Goal: Check status: Check status

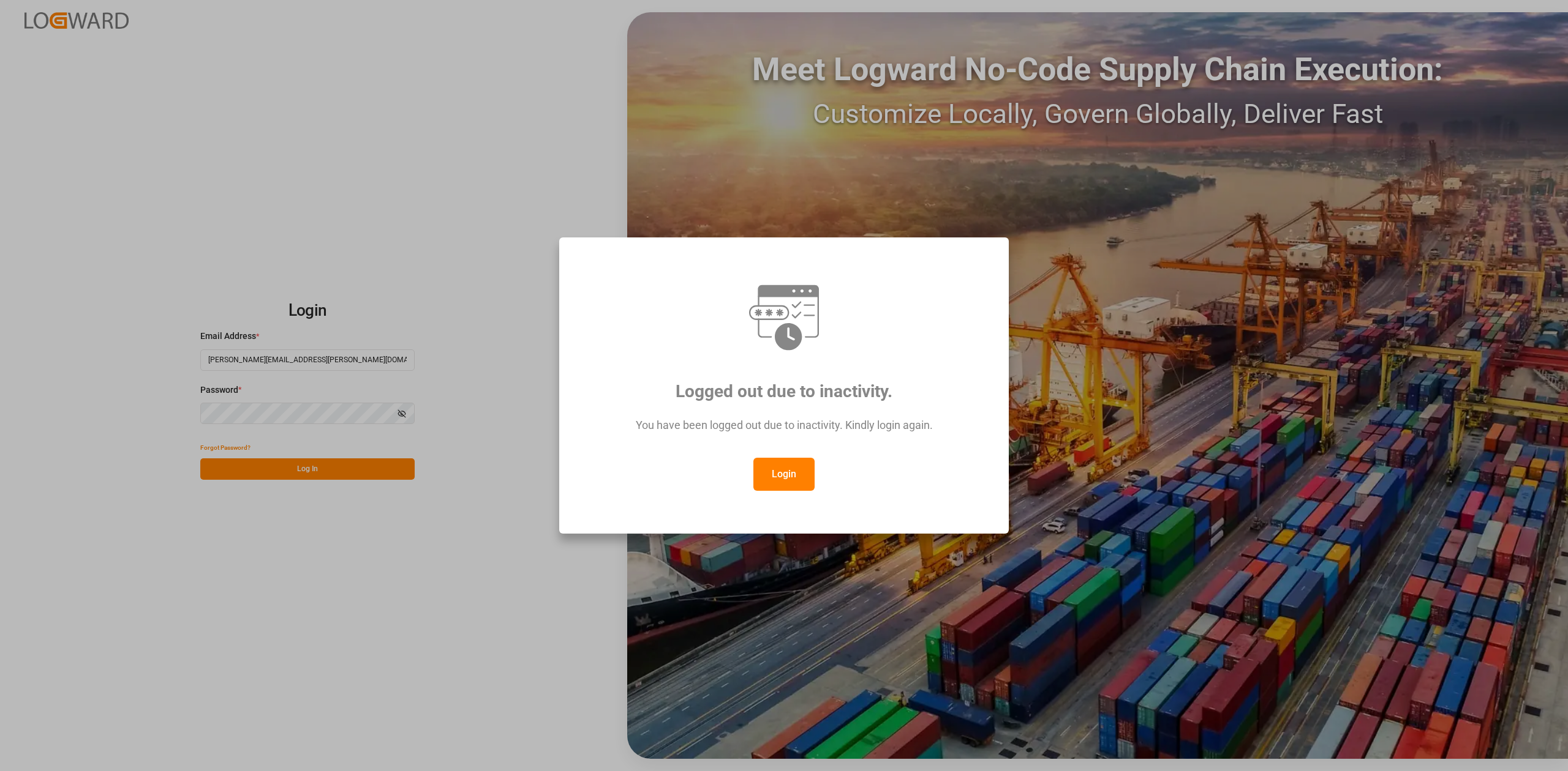
click at [785, 473] on button "Login" at bounding box center [784, 474] width 61 height 33
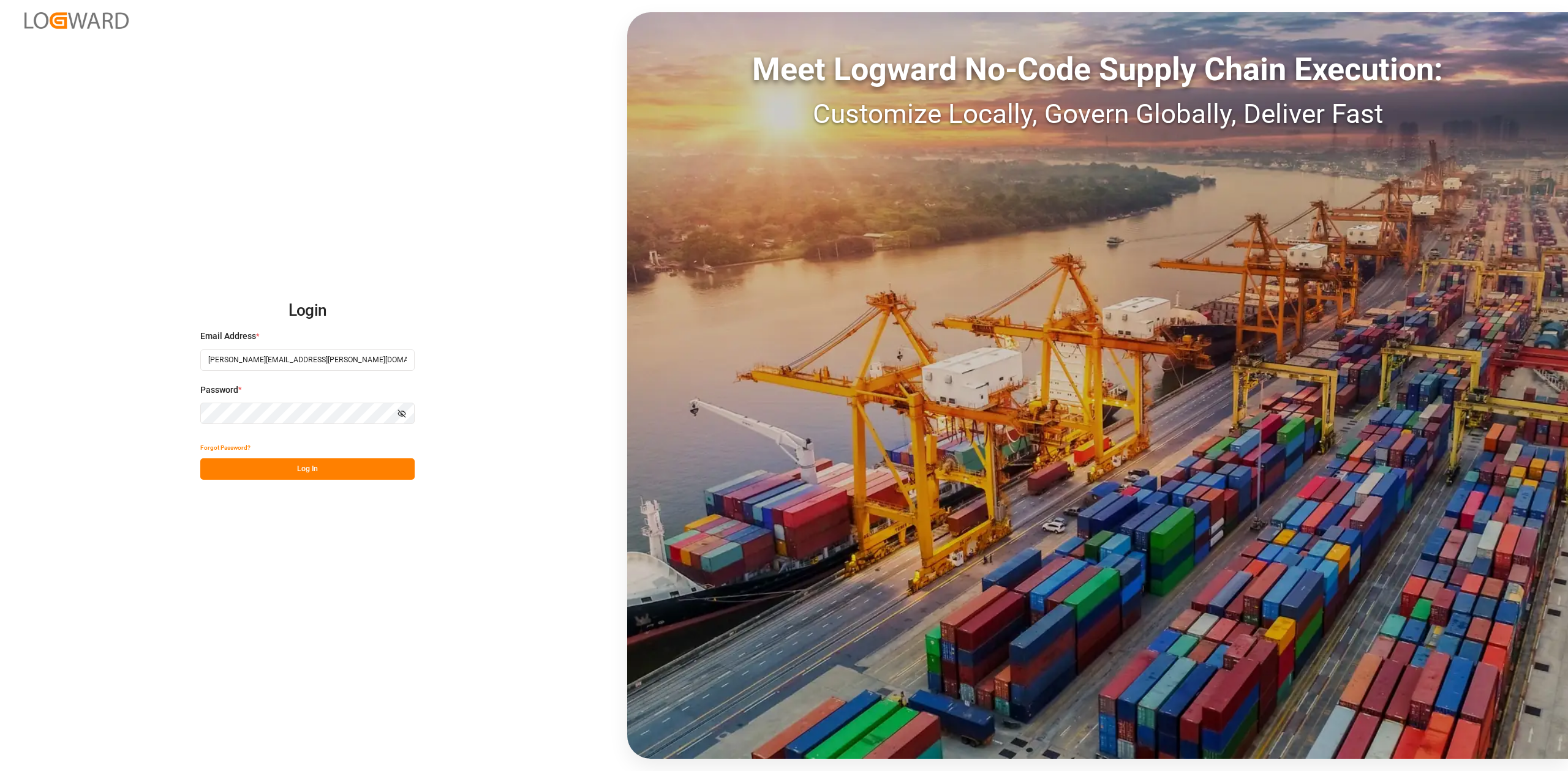
click at [398, 463] on button "Log In" at bounding box center [308, 469] width 215 height 21
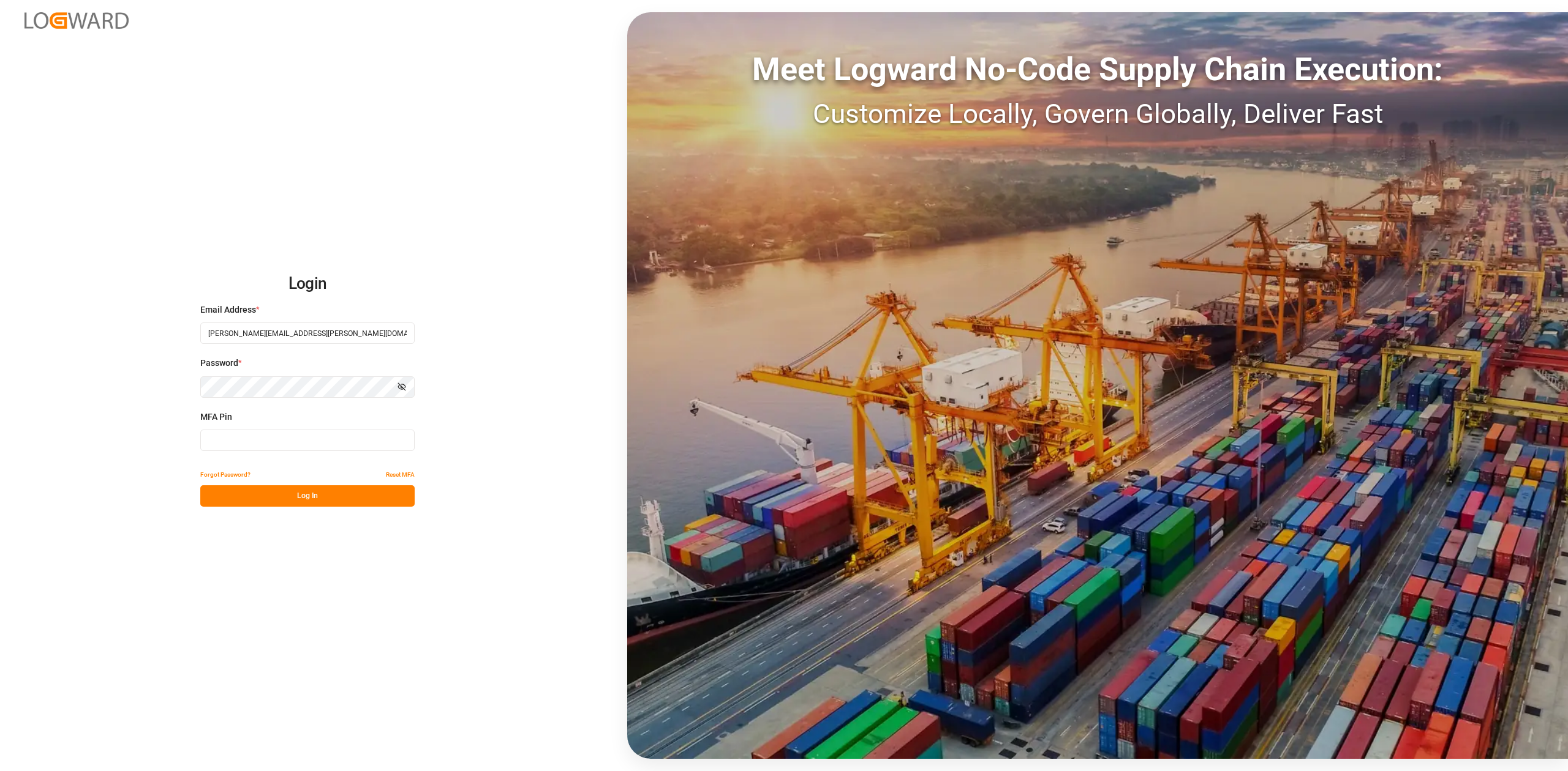
click at [314, 453] on div "MFA Pin" at bounding box center [308, 438] width 215 height 54
click at [312, 447] on input at bounding box center [308, 440] width 215 height 21
click at [323, 449] on input at bounding box center [308, 440] width 215 height 21
type input "862067"
click at [349, 495] on button "Log In" at bounding box center [308, 496] width 215 height 21
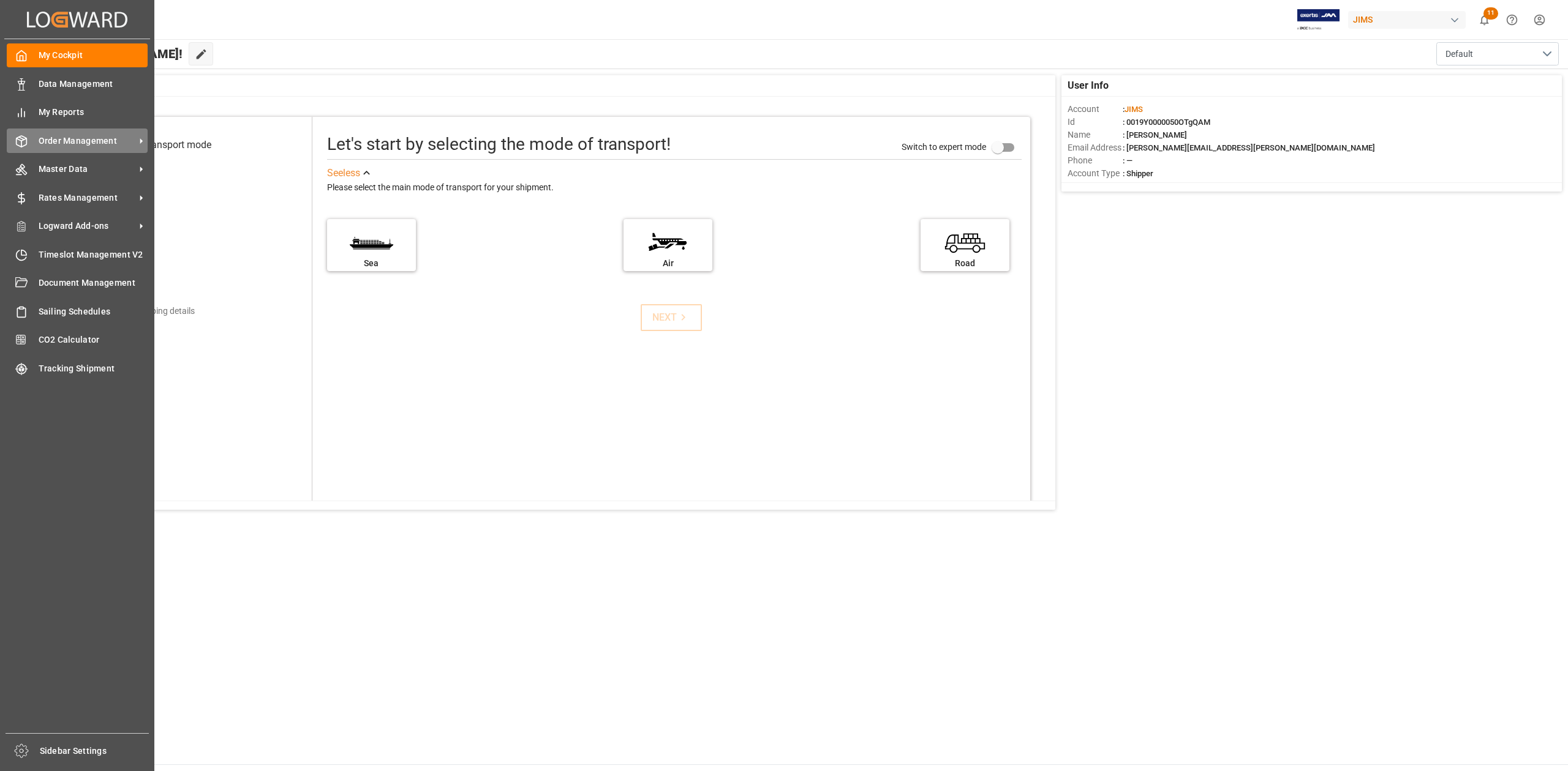
click at [112, 144] on span "Order Management" at bounding box center [87, 141] width 97 height 13
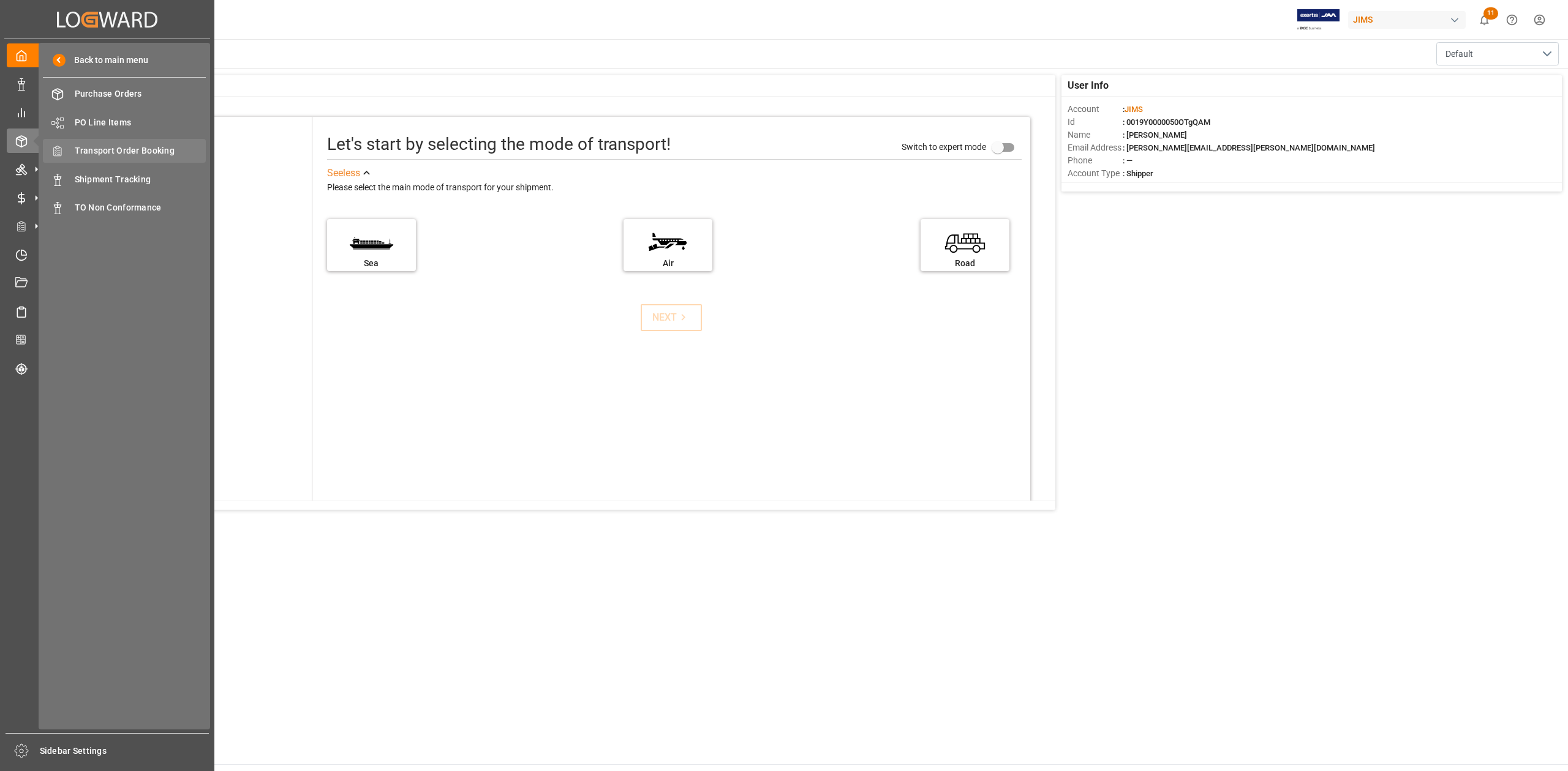
click at [161, 154] on span "Transport Order Booking" at bounding box center [140, 151] width 132 height 13
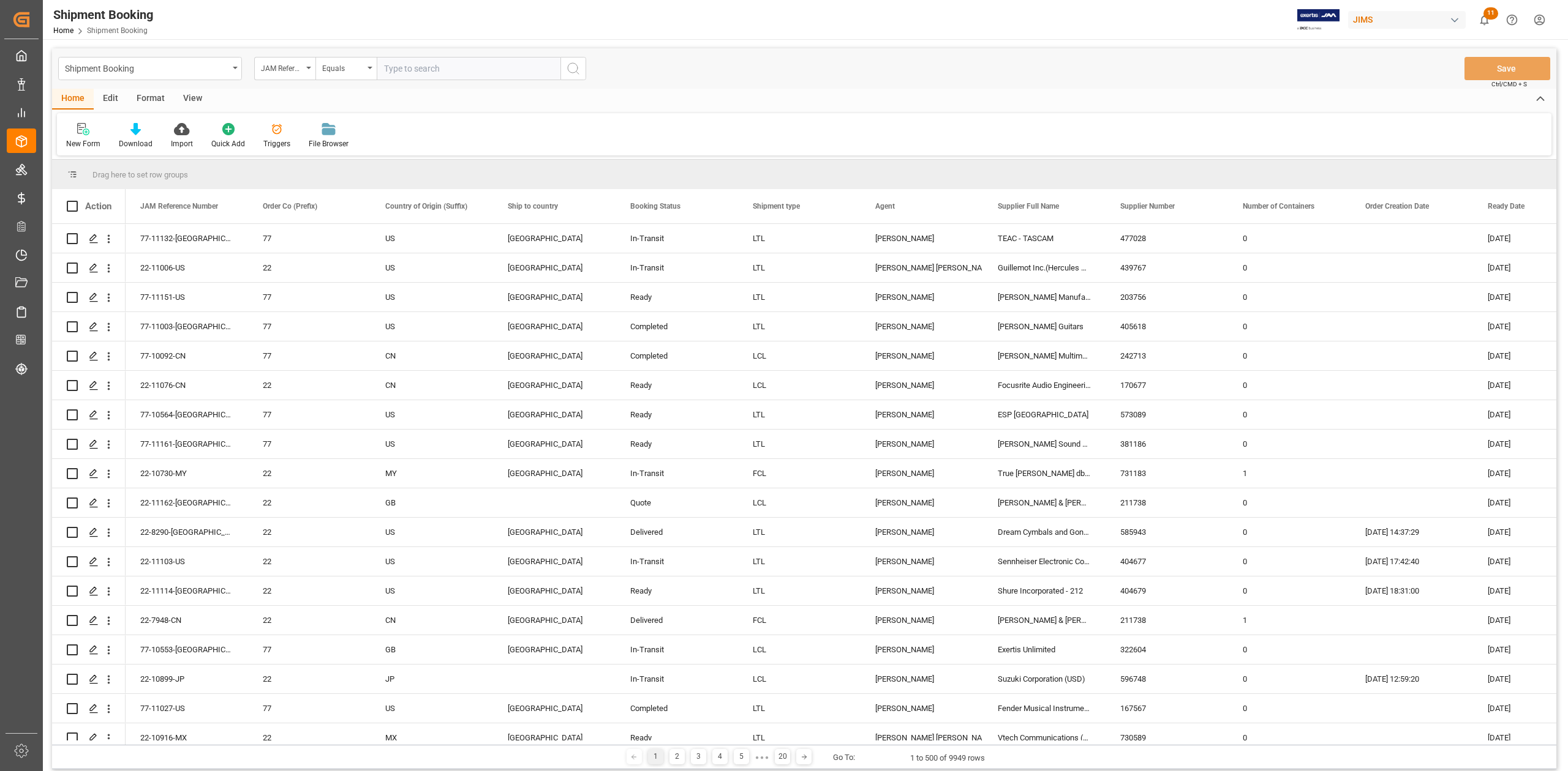
click at [495, 64] on input "text" at bounding box center [468, 69] width 184 height 23
type input "77-10478-CN"
click at [576, 74] on icon "search button" at bounding box center [573, 68] width 15 height 15
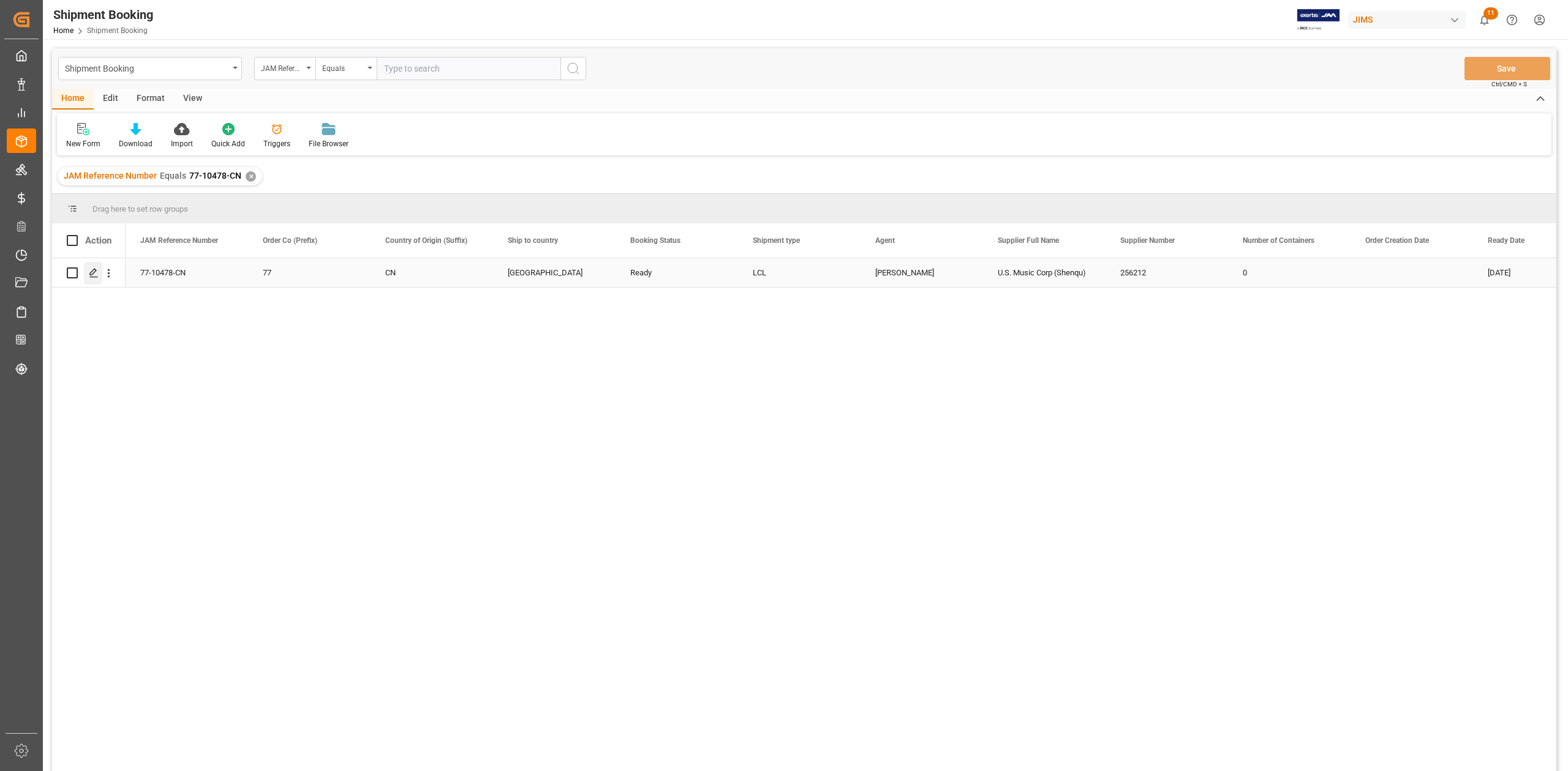
click at [94, 274] on icon "Press SPACE to select this row." at bounding box center [93, 273] width 10 height 10
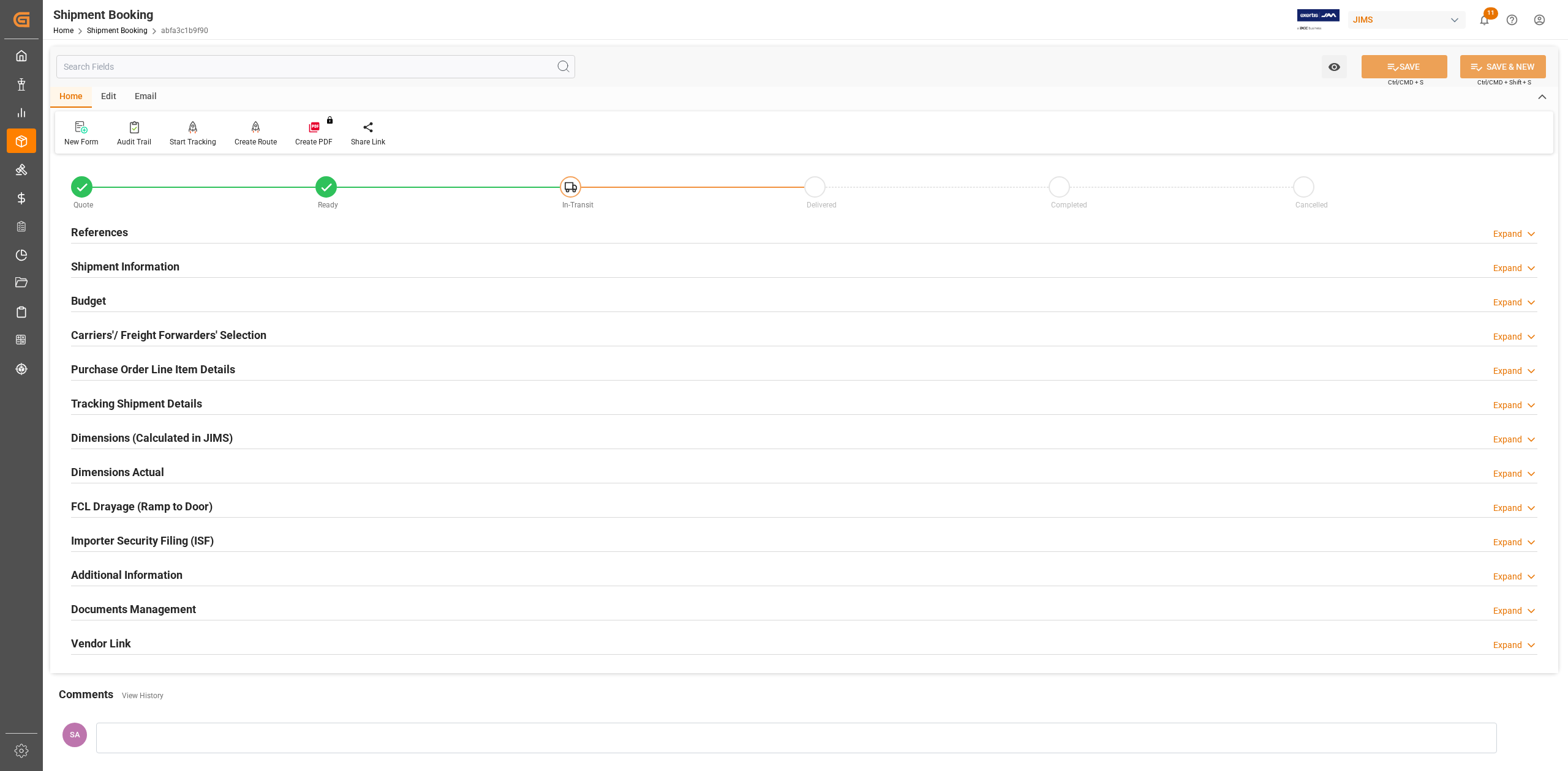
click at [99, 230] on h2 "References" at bounding box center [100, 232] width 57 height 17
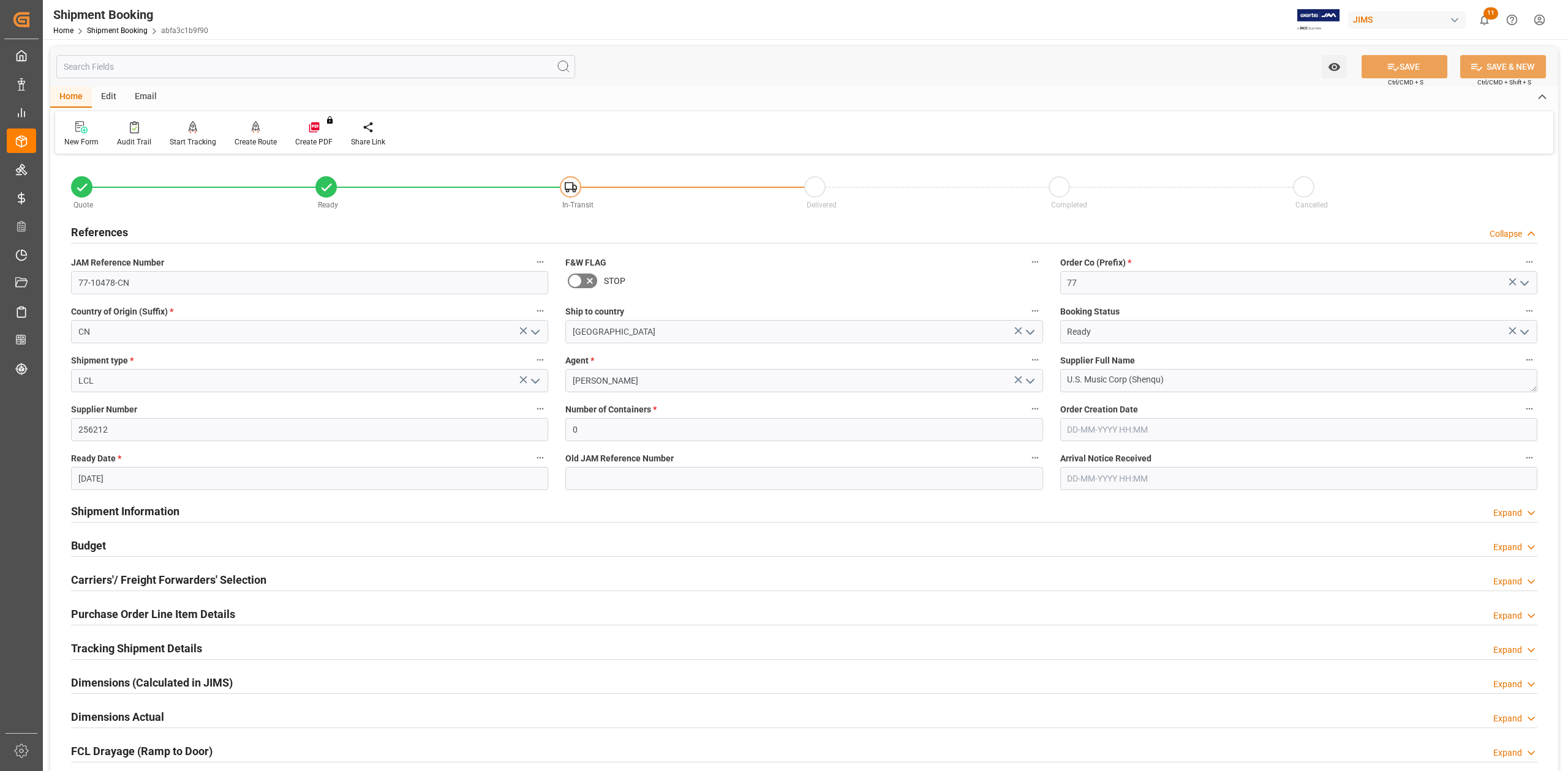
click at [99, 230] on h2 "References" at bounding box center [100, 232] width 57 height 17
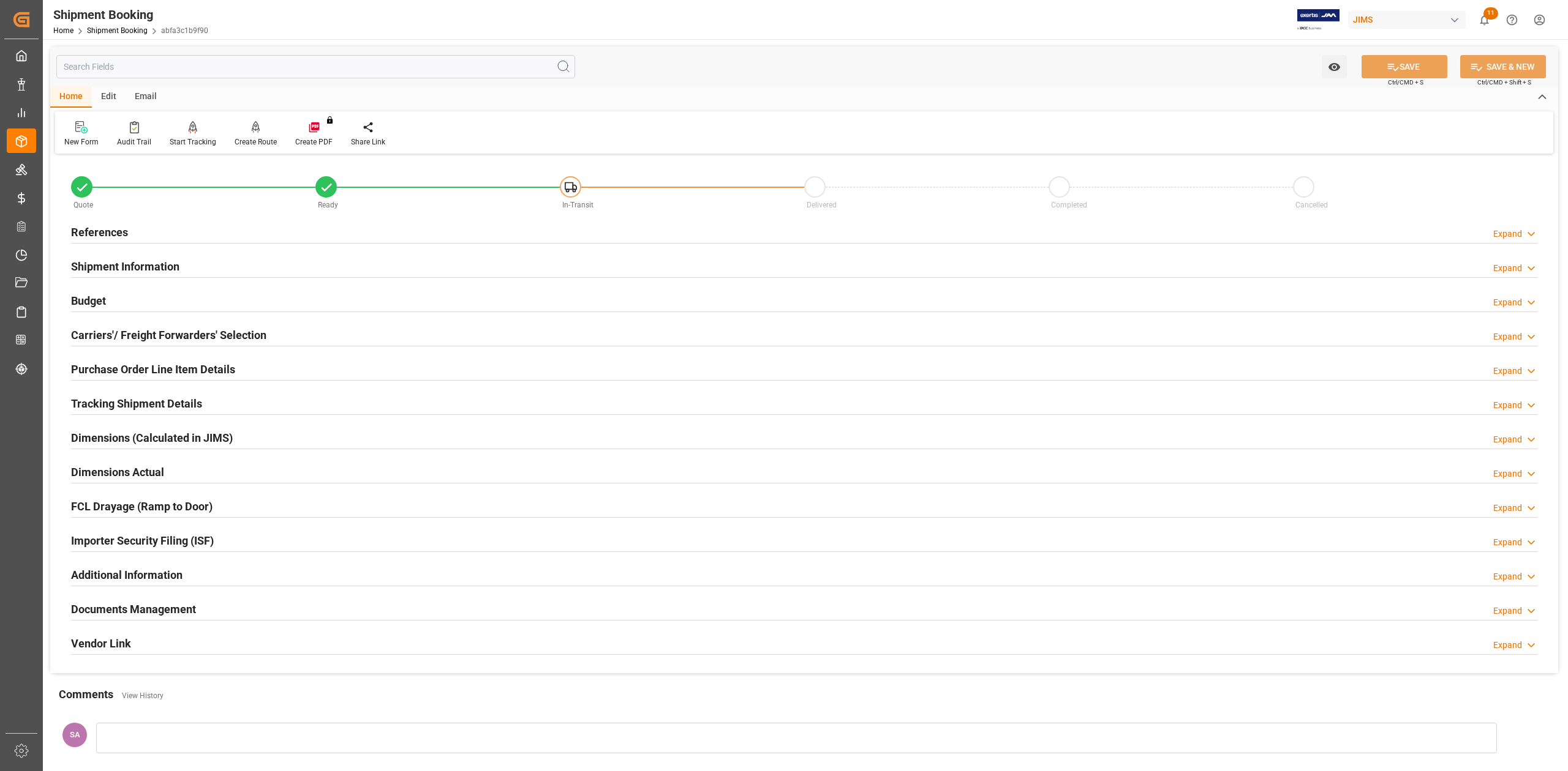
click at [145, 612] on h2 "Documents Management" at bounding box center [134, 609] width 125 height 17
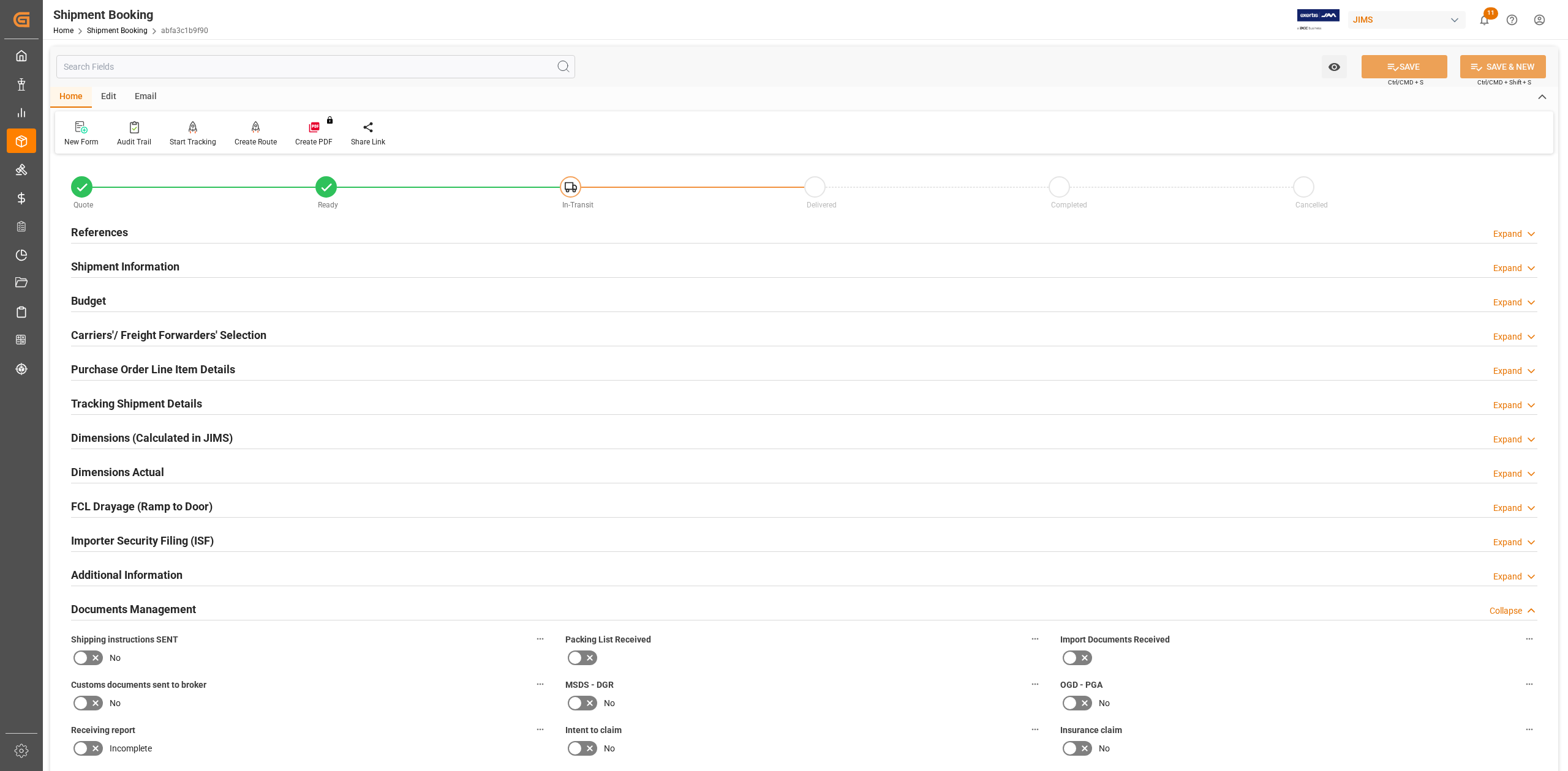
click at [109, 232] on h2 "References" at bounding box center [100, 232] width 57 height 17
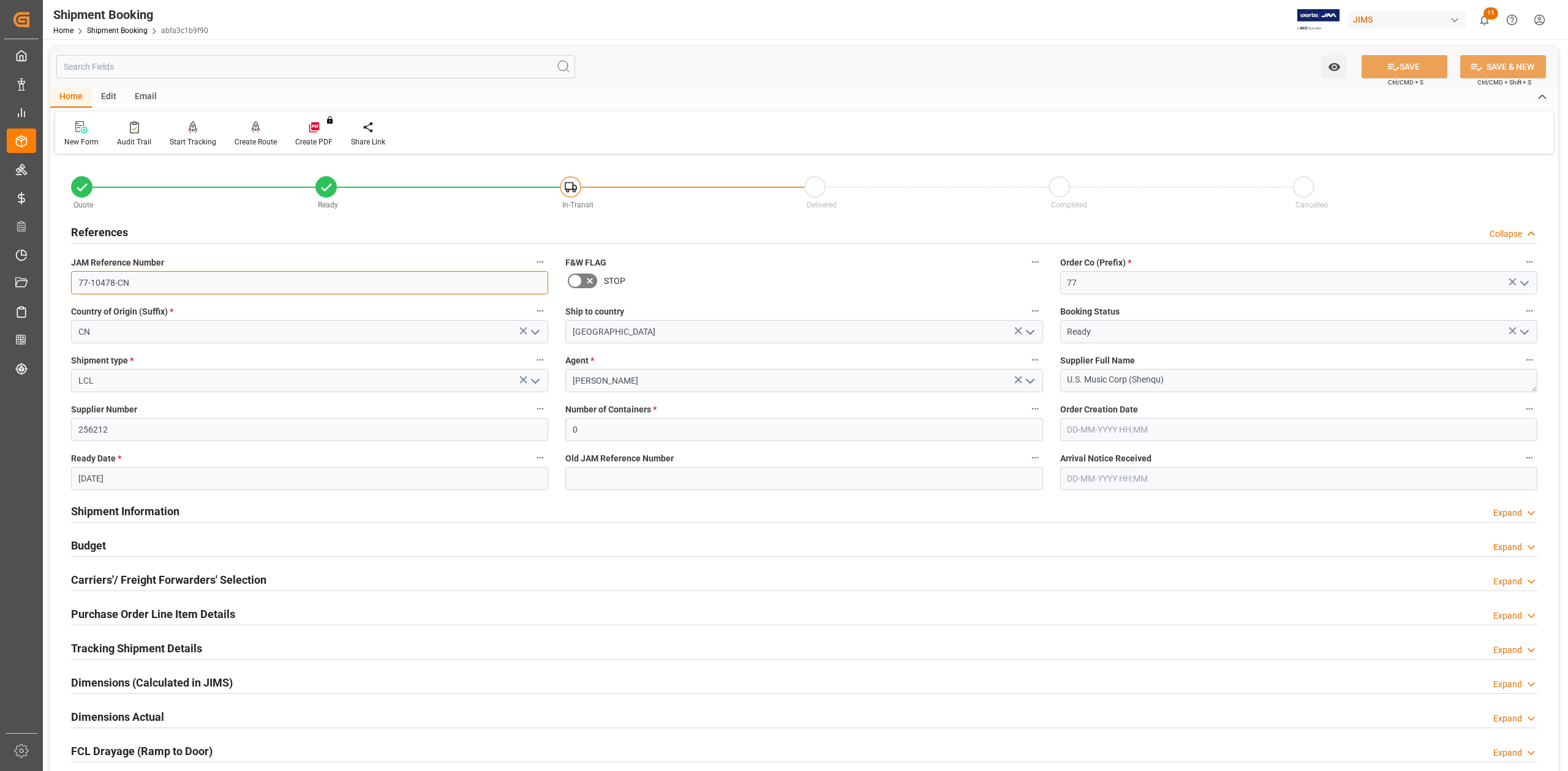
click at [145, 290] on input "77-10478-CN" at bounding box center [310, 282] width 477 height 23
click at [159, 282] on input "77-10478-CN" at bounding box center [310, 282] width 477 height 23
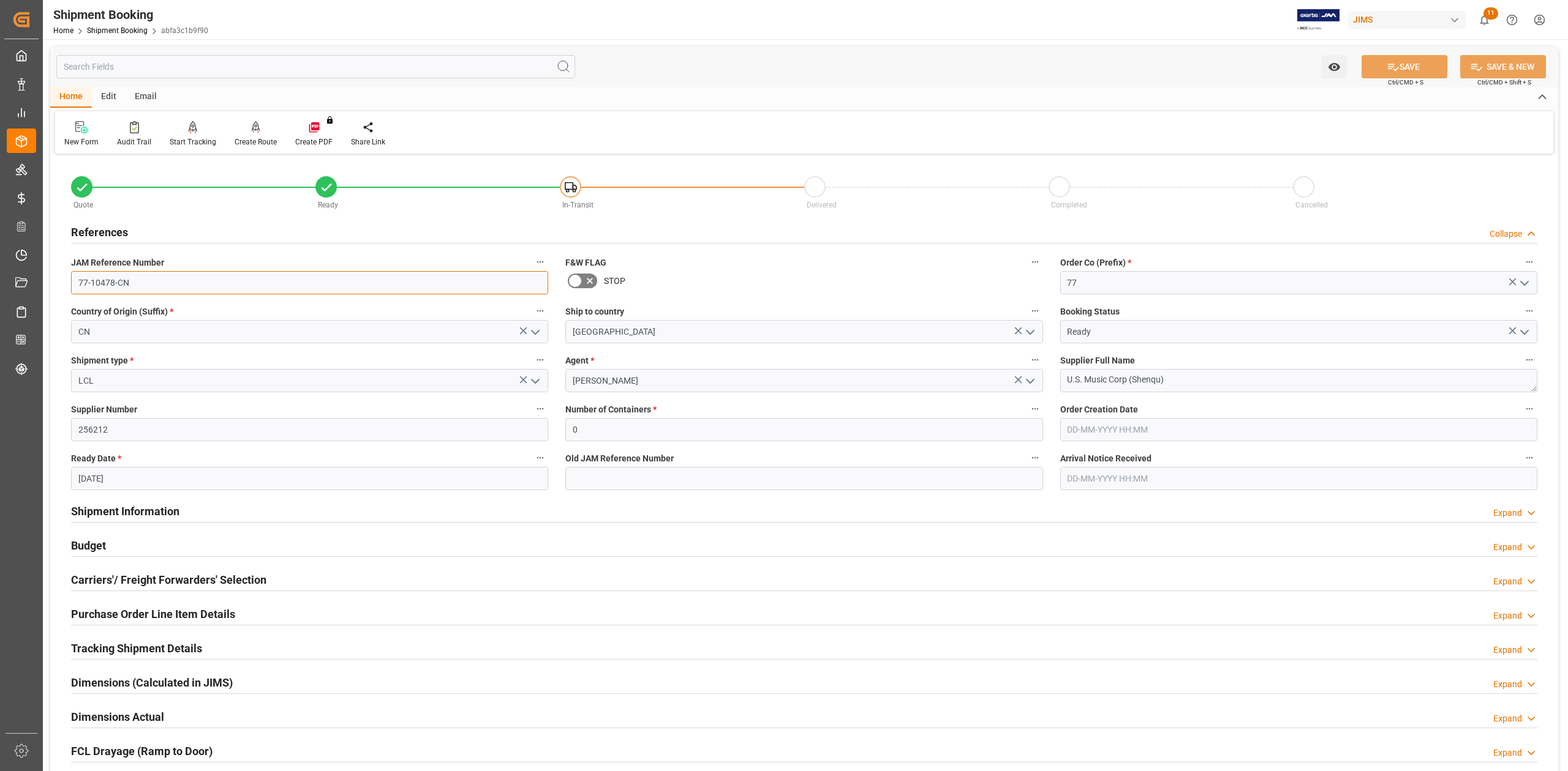
click at [159, 282] on input "77-10478-CN" at bounding box center [310, 282] width 477 height 23
click at [1216, 377] on textarea "U.S. Music Corp (Shenqu)" at bounding box center [1298, 381] width 477 height 23
